Goal: Task Accomplishment & Management: Manage account settings

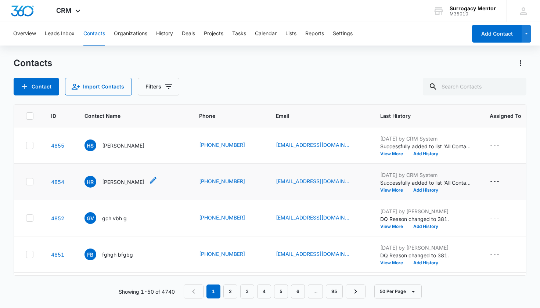
click at [124, 181] on p "[PERSON_NAME]" at bounding box center [123, 182] width 42 height 8
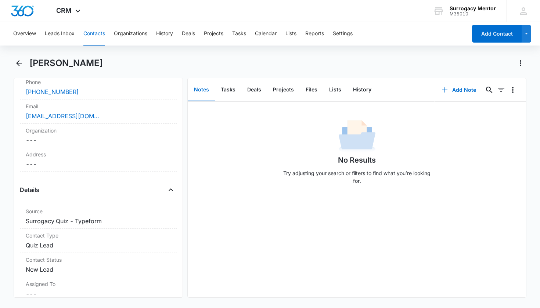
scroll to position [214, 0]
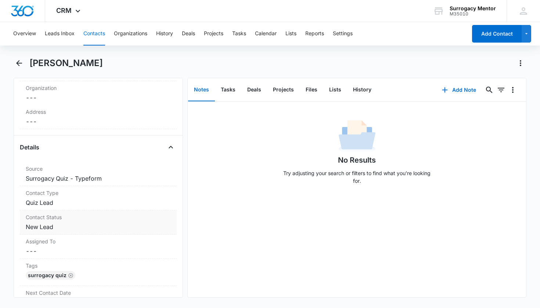
click at [55, 225] on dd "Cancel Save Changes New Lead" at bounding box center [98, 227] width 145 height 9
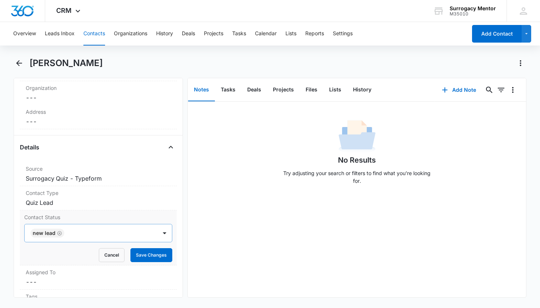
click at [61, 234] on icon "Remove New Lead" at bounding box center [59, 234] width 5 height 6
click at [81, 234] on div at bounding box center [89, 233] width 117 height 10
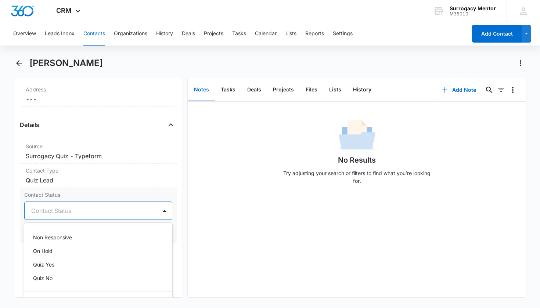
scroll to position [151, 0]
click at [57, 265] on div "Quiz Yes" at bounding box center [97, 263] width 129 height 8
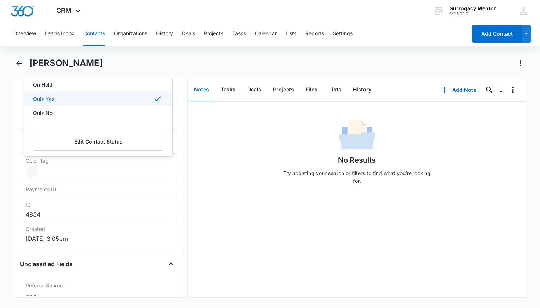
scroll to position [343, 0]
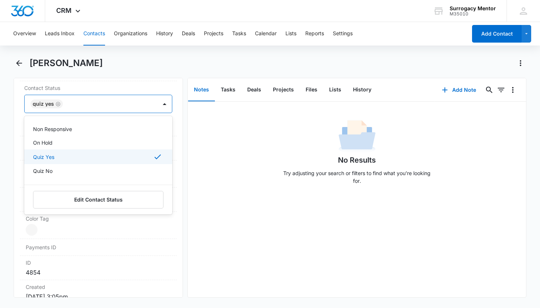
click at [173, 135] on div "Remove HR [PERSON_NAME] Contact Info Name Cancel Save Changes [PERSON_NAME] Pho…" at bounding box center [99, 188] width 170 height 220
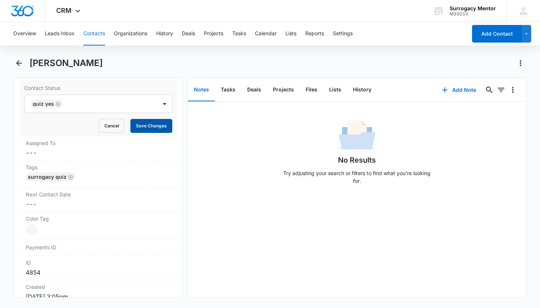
click at [152, 120] on button "Save Changes" at bounding box center [151, 126] width 42 height 14
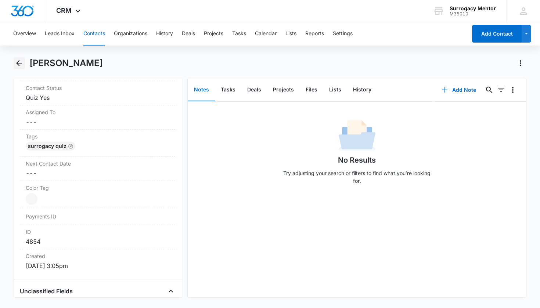
click at [20, 63] on icon "Back" at bounding box center [19, 63] width 6 height 6
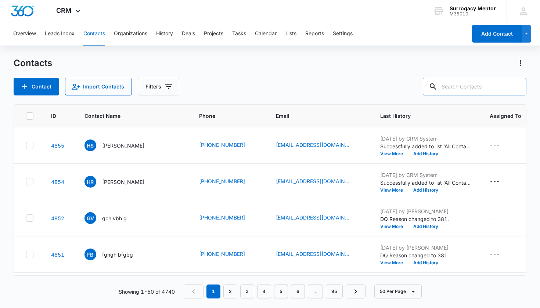
click at [493, 84] on input "text" at bounding box center [475, 87] width 104 height 18
type input "[PERSON_NAME]"
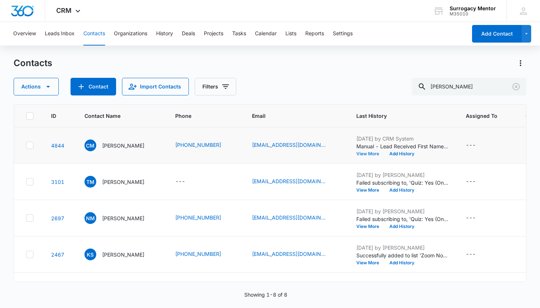
click at [373, 153] on button "View More" at bounding box center [370, 154] width 28 height 4
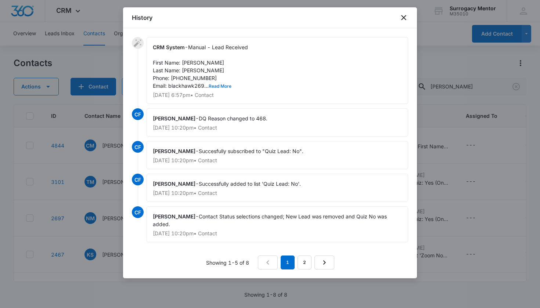
click at [224, 88] on button "Read More" at bounding box center [220, 86] width 23 height 4
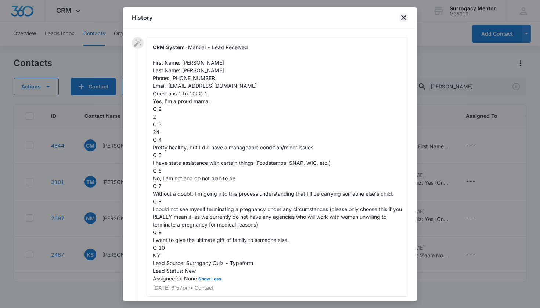
click at [406, 18] on icon "close" at bounding box center [403, 17] width 9 height 9
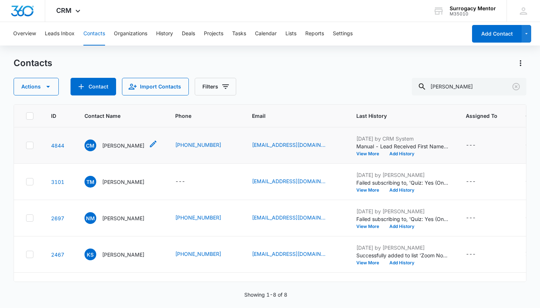
click at [124, 145] on p "[PERSON_NAME]" at bounding box center [123, 146] width 42 height 8
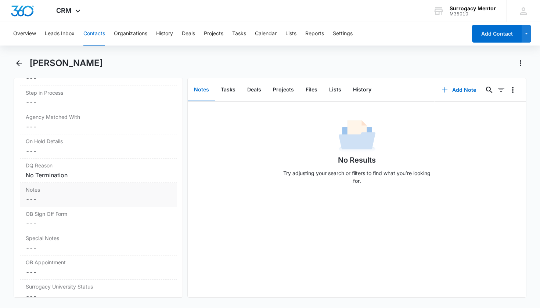
scroll to position [589, 0]
click at [17, 64] on icon "Back" at bounding box center [19, 63] width 9 height 9
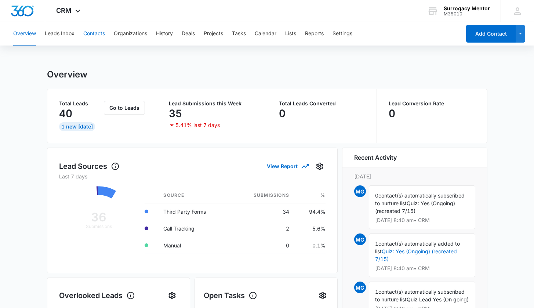
click at [93, 36] on button "Contacts" at bounding box center [94, 34] width 22 height 24
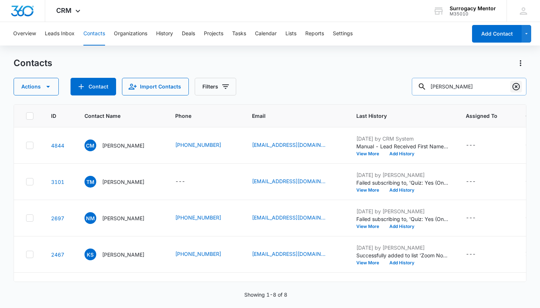
click at [515, 86] on icon "Clear" at bounding box center [516, 86] width 9 height 9
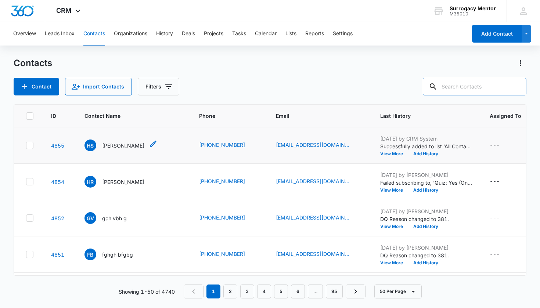
click at [127, 143] on p "[PERSON_NAME]" at bounding box center [123, 146] width 42 height 8
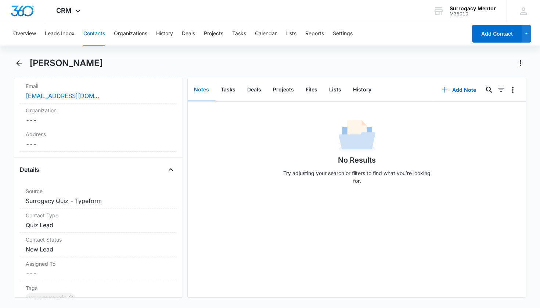
scroll to position [244, 0]
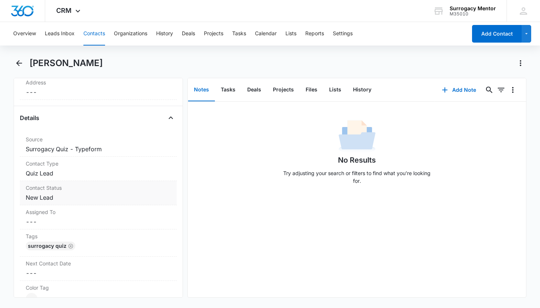
click at [63, 192] on div "Contact Status Cancel Save Changes New Lead" at bounding box center [98, 193] width 157 height 24
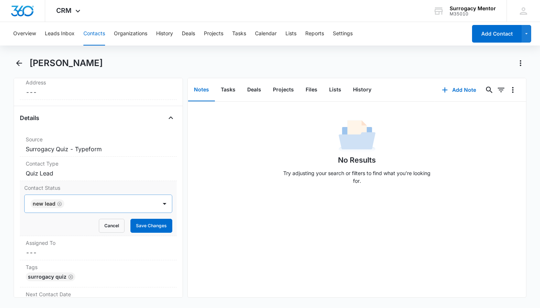
click at [60, 205] on icon "Remove New Lead" at bounding box center [59, 204] width 5 height 6
click at [146, 207] on div "Contact Status" at bounding box center [91, 204] width 133 height 18
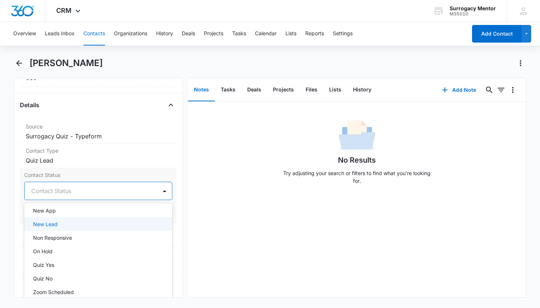
scroll to position [139, 0]
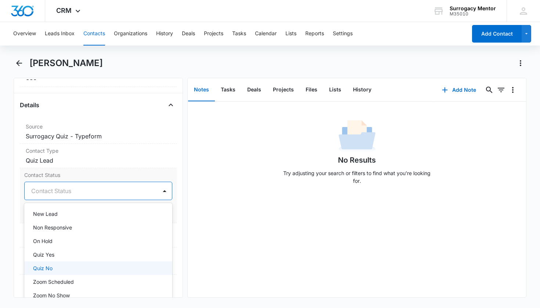
click at [81, 266] on div "Quiz No" at bounding box center [97, 268] width 129 height 8
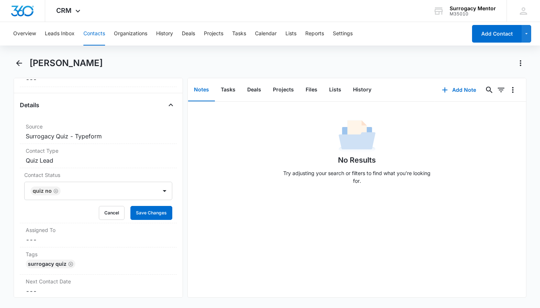
click at [176, 215] on div "Remove HS [PERSON_NAME] Contact Info Name Cancel Save Changes [PERSON_NAME] Pho…" at bounding box center [99, 188] width 170 height 220
click at [163, 212] on button "Save Changes" at bounding box center [151, 213] width 42 height 14
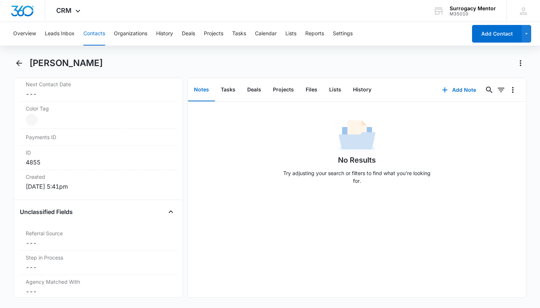
scroll to position [523, 0]
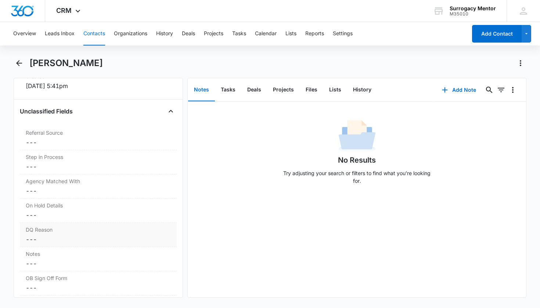
click at [96, 231] on label "DQ Reason" at bounding box center [98, 230] width 145 height 8
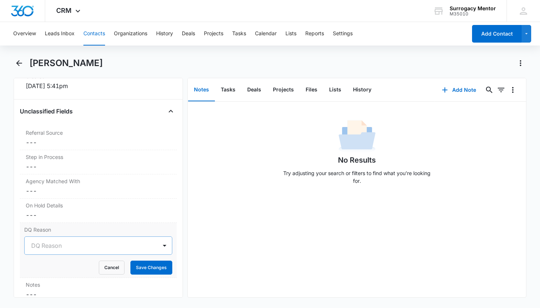
click at [69, 248] on div at bounding box center [89, 246] width 117 height 10
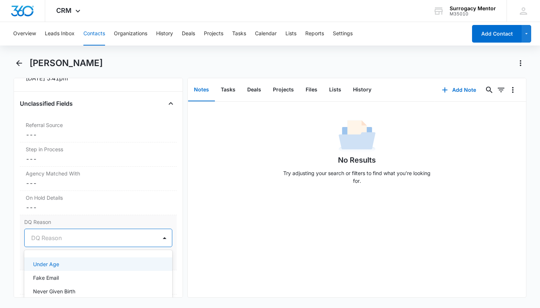
scroll to position [564, 0]
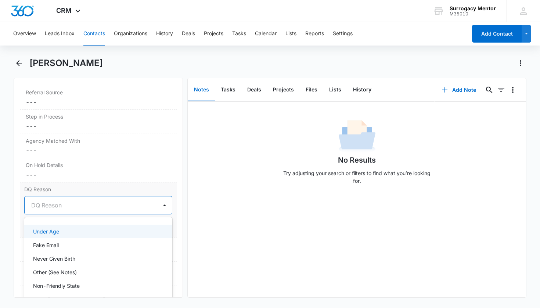
click at [80, 231] on div "Under Age" at bounding box center [97, 232] width 129 height 8
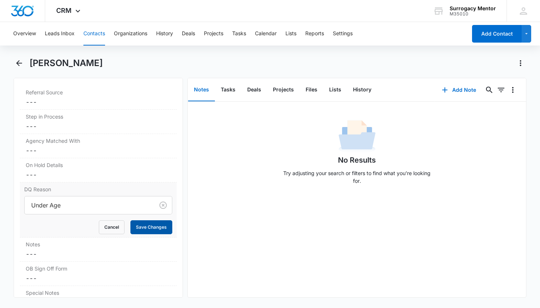
click at [161, 226] on button "Save Changes" at bounding box center [151, 227] width 42 height 14
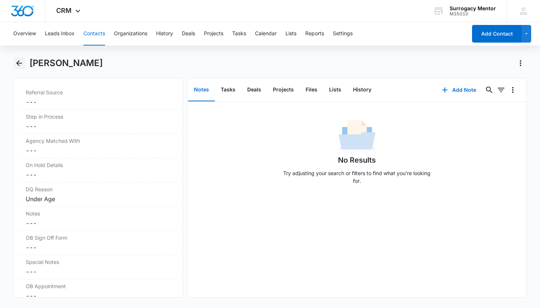
click at [21, 64] on icon "Back" at bounding box center [19, 63] width 9 height 9
